Goal: Task Accomplishment & Management: Manage account settings

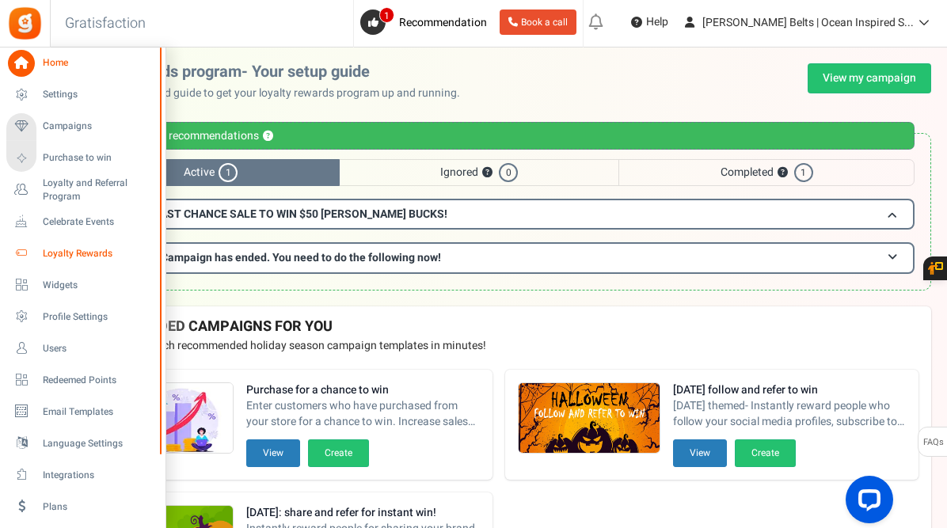
click at [91, 250] on span "Loyalty Rewards" at bounding box center [98, 253] width 111 height 13
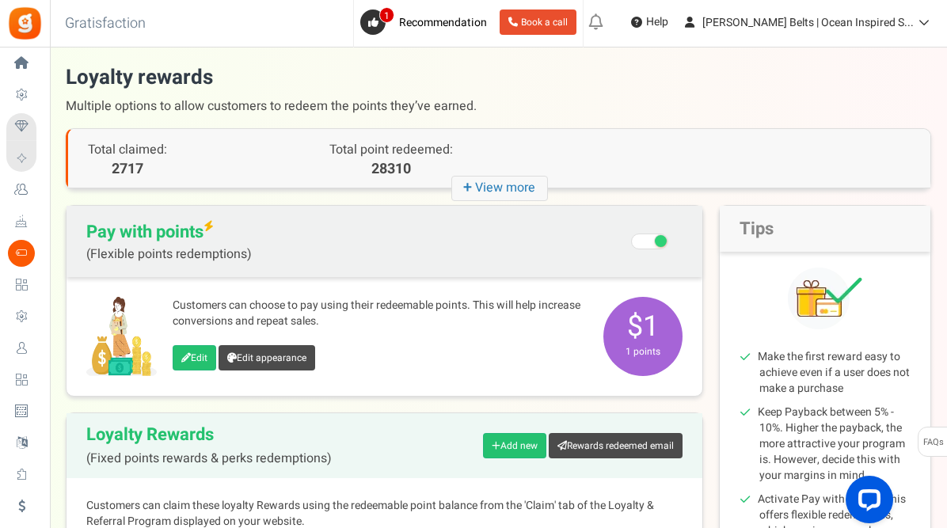
drag, startPoint x: 944, startPoint y: 263, endPoint x: 944, endPoint y: 294, distance: 31.7
click at [944, 294] on div "There is a new version of the Gratisfaction plugin. Once you've updated the plu…" at bounding box center [498, 417] width 897 height 709
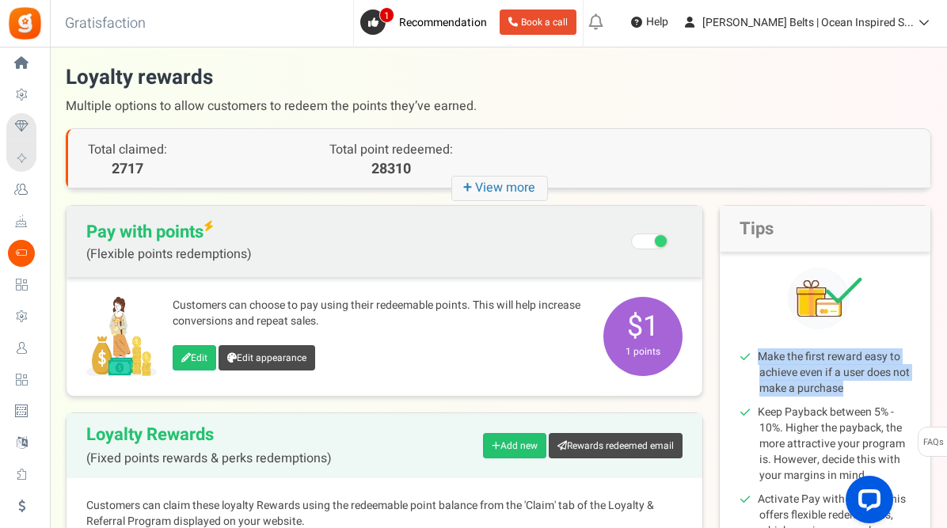
drag, startPoint x: 945, startPoint y: 320, endPoint x: 933, endPoint y: 369, distance: 50.7
click at [933, 369] on div "There is a new version of the Gratisfaction plugin. Once you've updated the plu…" at bounding box center [498, 417] width 897 height 709
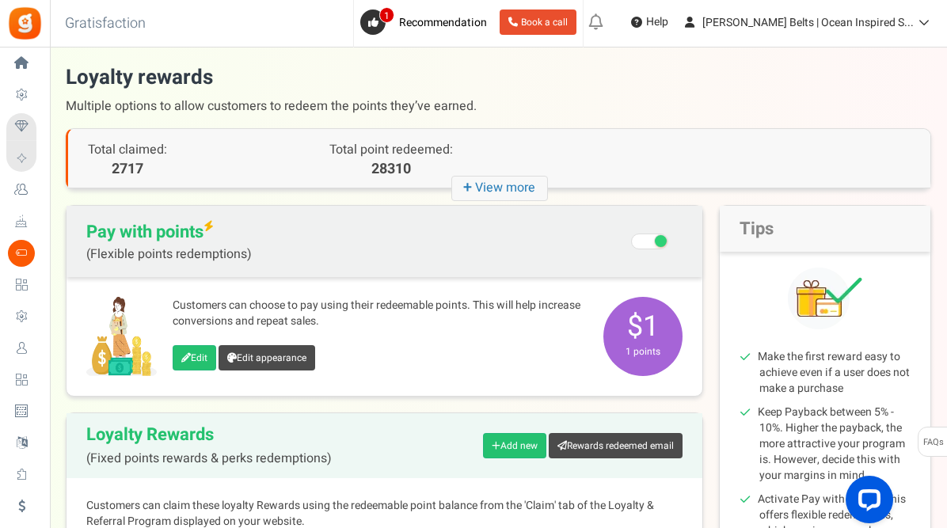
click at [390, 445] on div "Loyalty Rewards (Fixed points rewards & perks redemptions) Add new Rewards rede…" at bounding box center [384, 445] width 636 height 65
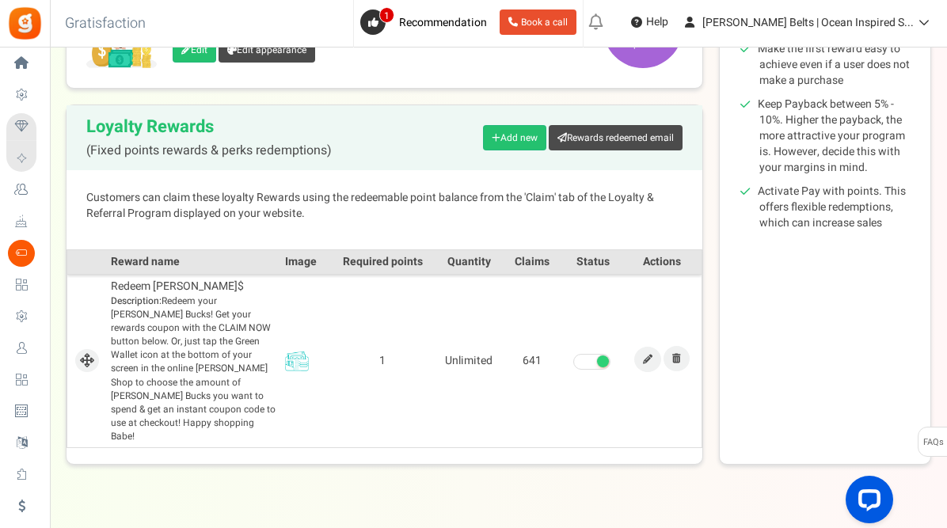
scroll to position [313, 0]
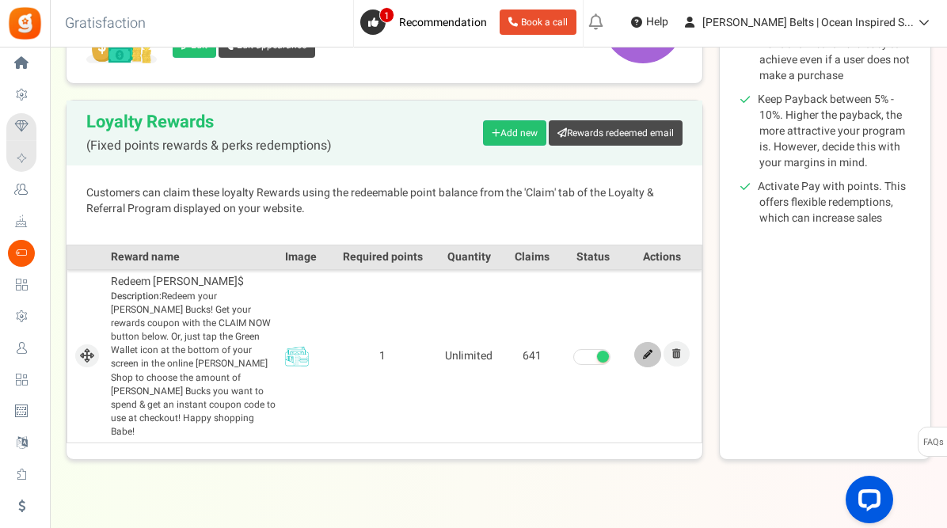
click at [652, 342] on link at bounding box center [647, 354] width 27 height 25
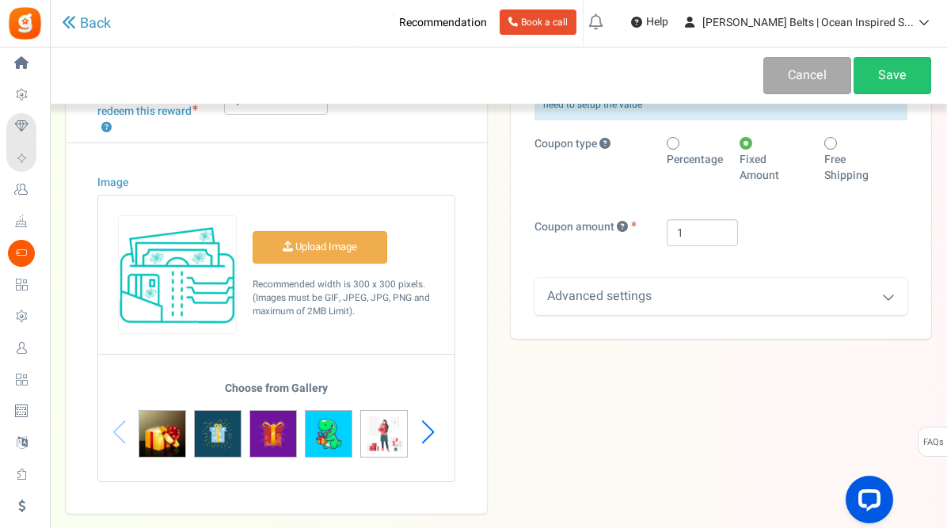
scroll to position [250, 0]
click at [883, 304] on div "Advanced settings" at bounding box center [721, 297] width 374 height 37
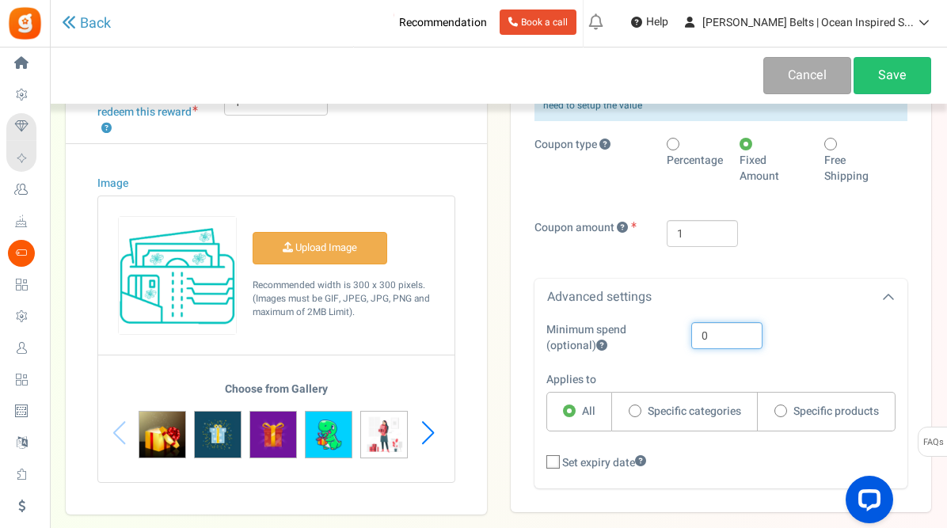
click at [719, 340] on input "0" at bounding box center [726, 335] width 71 height 27
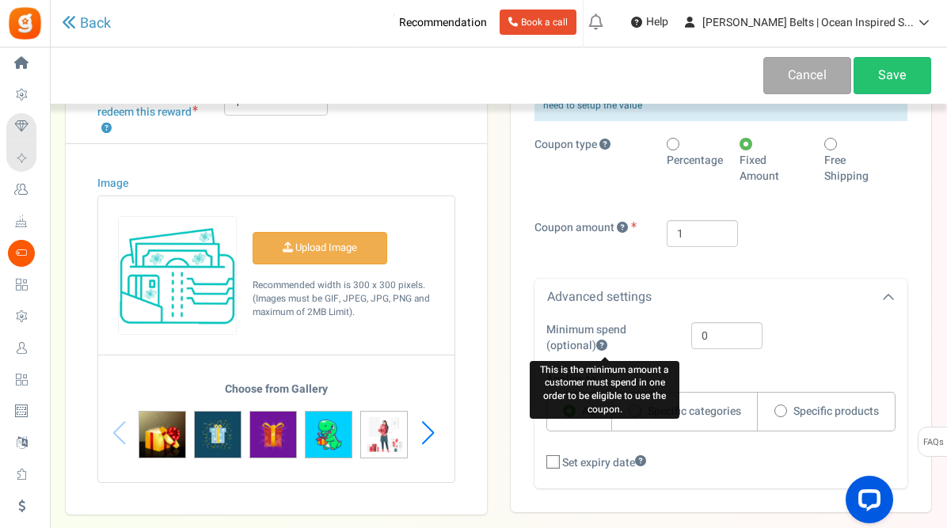
click at [600, 344] on icon at bounding box center [601, 345] width 11 height 11
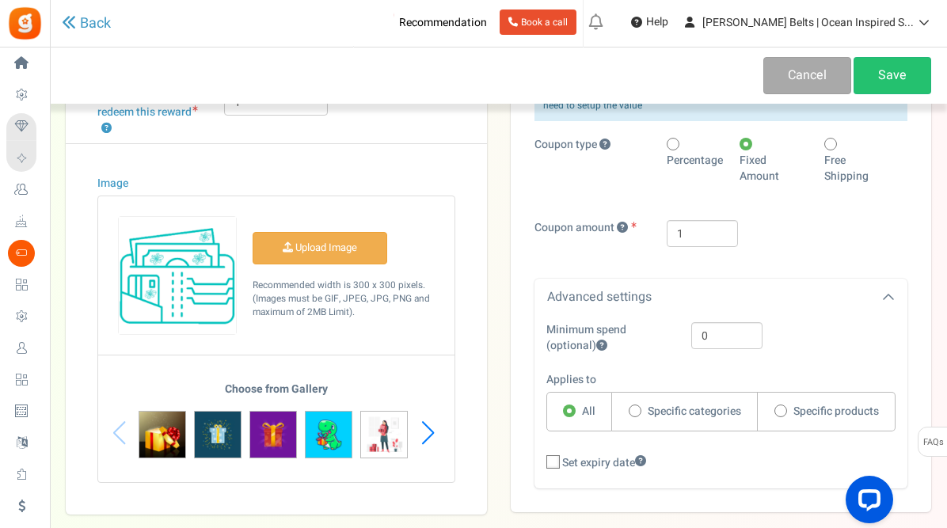
click at [825, 268] on div "Unique coupons are automatically created and synced with your store. You only n…" at bounding box center [721, 283] width 374 height 412
drag, startPoint x: 945, startPoint y: 209, endPoint x: 997, endPoint y: 109, distance: 112.2
click at [947, 109] on html "Install now Back to Home Back to program setup Home Settings Campaigns Purchase…" at bounding box center [473, 180] width 947 height 860
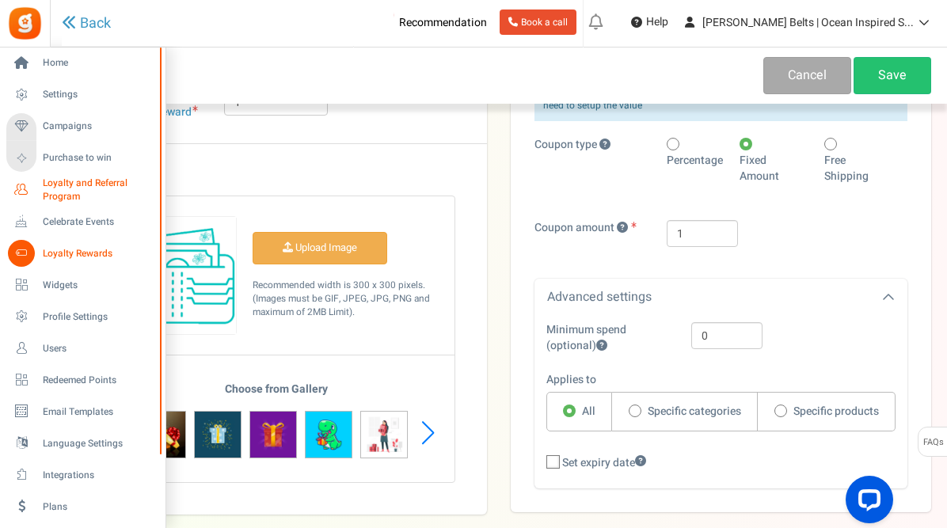
click at [31, 183] on icon at bounding box center [21, 190] width 27 height 27
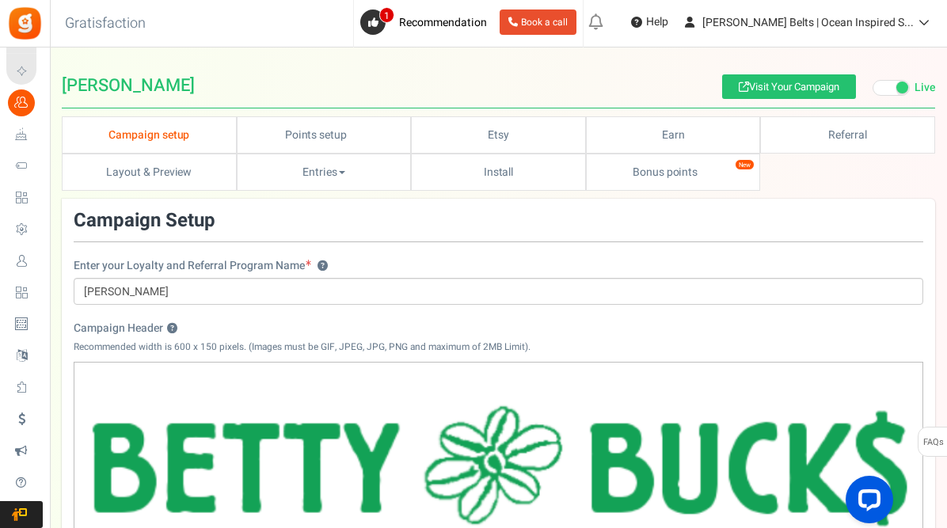
drag, startPoint x: 946, startPoint y: 260, endPoint x: 919, endPoint y: 339, distance: 82.9
click at [919, 339] on div "Campaign setup Points setup New Etsy Earn Referral Reward reviews WOO LOOX [DOM…" at bounding box center [498, 497] width 897 height 762
